Goal: Task Accomplishment & Management: Manage account settings

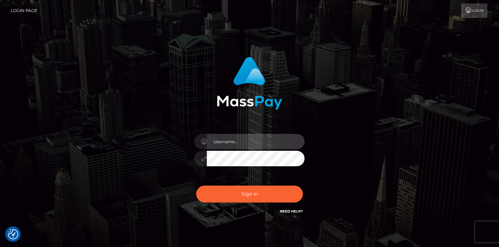
click at [233, 142] on input "text" at bounding box center [256, 142] width 98 height 16
type input "[PERSON_NAME].tilia"
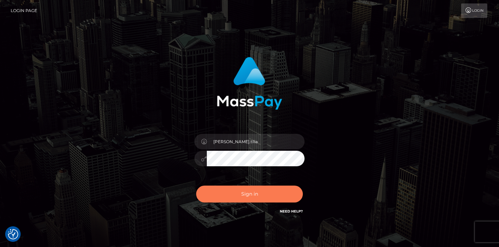
click at [236, 191] on button "Sign in" at bounding box center [249, 193] width 107 height 17
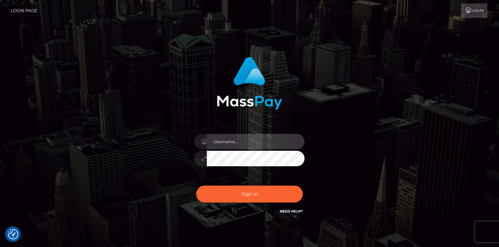
click at [244, 140] on input "text" at bounding box center [256, 142] width 98 height 16
type input "matias.tilia"
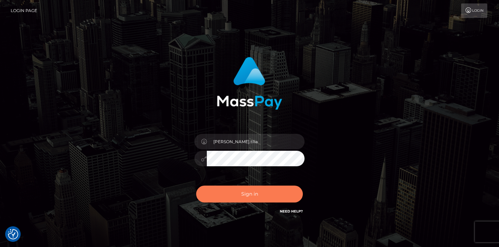
click at [231, 190] on button "Sign in" at bounding box center [249, 193] width 107 height 17
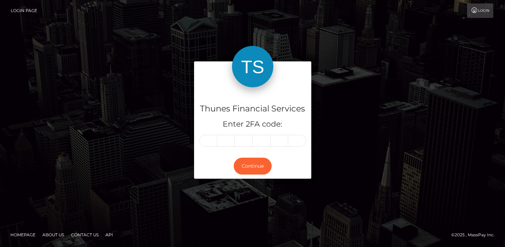
click at [203, 140] on input "text" at bounding box center [208, 141] width 18 height 12
type input "4"
type input "1"
type input "2"
type input "6"
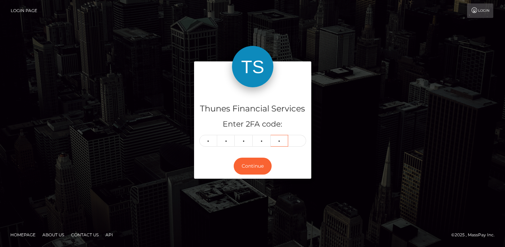
type input "7"
type input "5"
click at [253, 167] on button "Continue" at bounding box center [253, 165] width 38 height 17
